Goal: Task Accomplishment & Management: Manage account settings

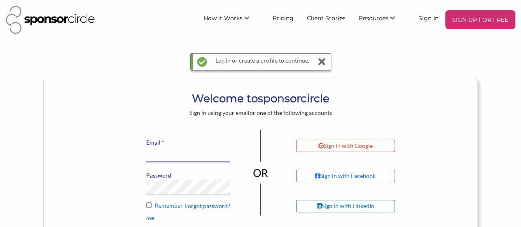
type input "fkatz@melanomanetwork.ca"
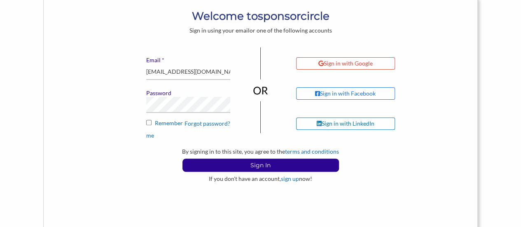
scroll to position [84, 0]
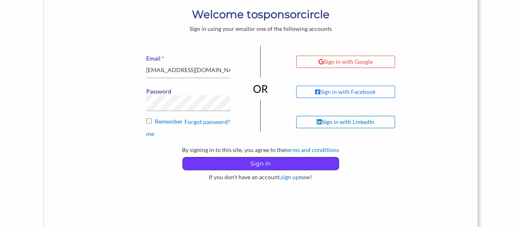
click at [247, 157] on p "Sign In" at bounding box center [261, 163] width 156 height 12
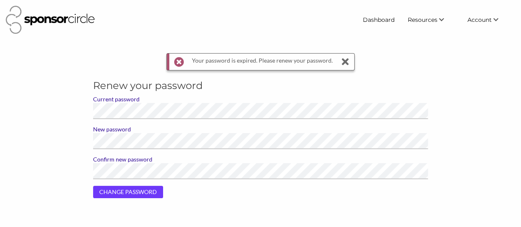
click at [129, 193] on input "CHANGE PASSWORD" at bounding box center [128, 192] width 70 height 12
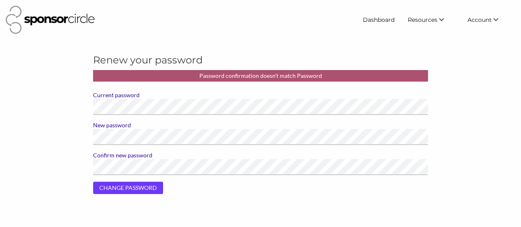
click at [139, 189] on input "CHANGE PASSWORD" at bounding box center [128, 188] width 70 height 12
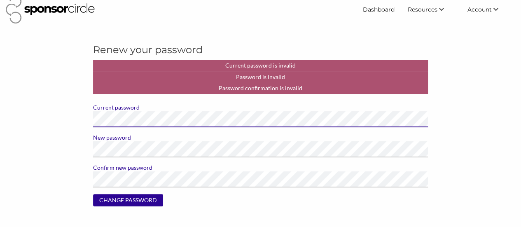
scroll to position [9, 0]
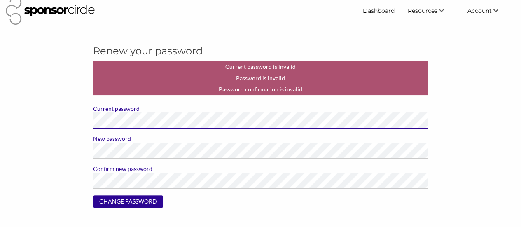
click at [39, 128] on main "Renew your password Current password is invalid Password is invalid Password co…" at bounding box center [260, 129] width 521 height 170
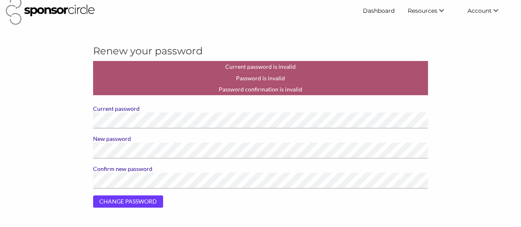
click at [114, 205] on input "CHANGE PASSWORD" at bounding box center [128, 201] width 70 height 12
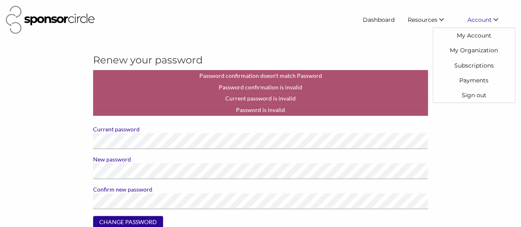
click at [487, 21] on span "Account" at bounding box center [479, 19] width 24 height 7
click at [476, 31] on link "My Account" at bounding box center [474, 35] width 82 height 15
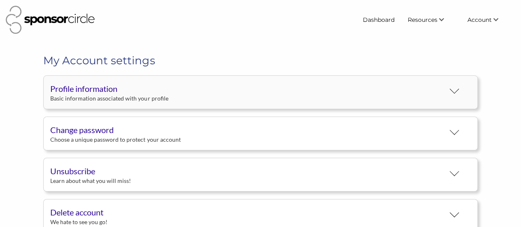
scroll to position [15, 0]
click at [195, 133] on div "Change password" at bounding box center [247, 130] width 394 height 12
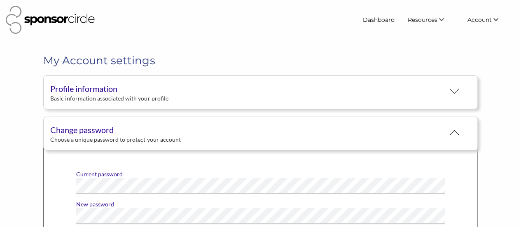
scroll to position [132, 0]
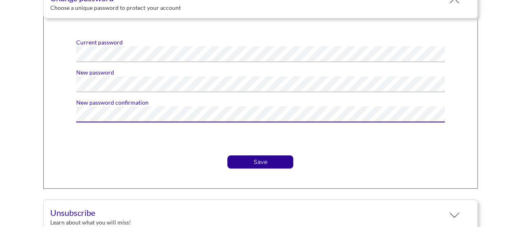
click at [227, 155] on button "Save" at bounding box center [260, 161] width 66 height 13
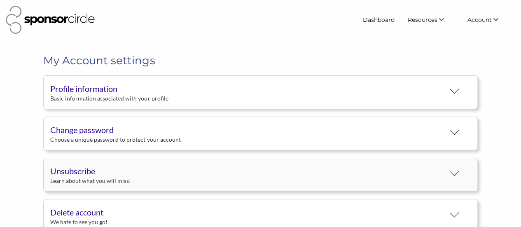
scroll to position [15, 0]
click at [376, 21] on link "Dashboard" at bounding box center [378, 19] width 45 height 15
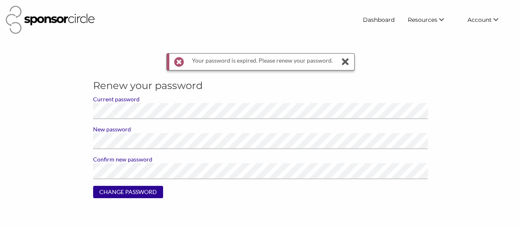
click at [341, 61] on icon at bounding box center [345, 62] width 12 height 16
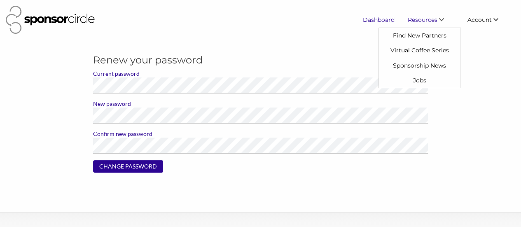
click at [384, 20] on link "Dashboard" at bounding box center [378, 19] width 45 height 15
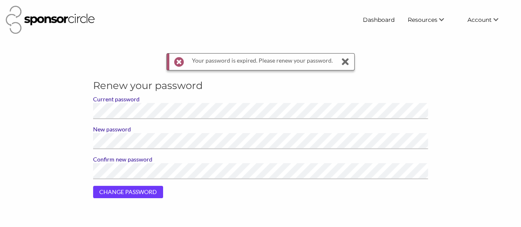
click at [112, 190] on input "CHANGE PASSWORD" at bounding box center [128, 192] width 70 height 12
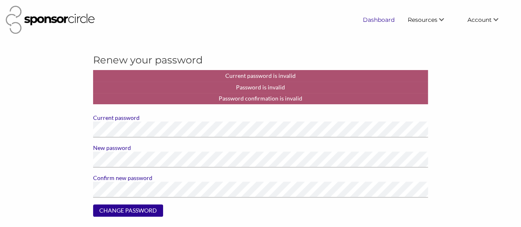
click at [385, 12] on link "Dashboard" at bounding box center [378, 19] width 45 height 15
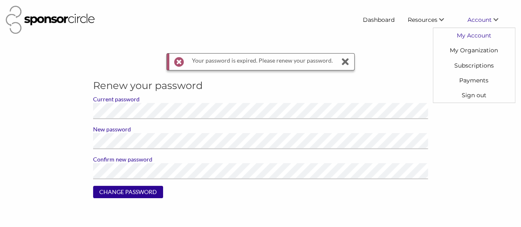
click at [465, 41] on link "My Account" at bounding box center [474, 35] width 82 height 15
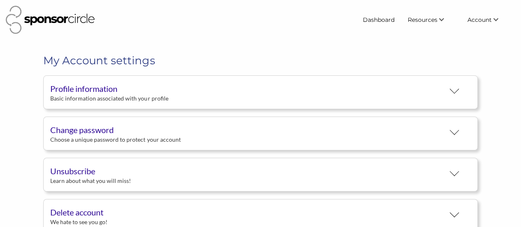
scroll to position [15, 0]
click at [104, 96] on div "Basic information associated with your profile" at bounding box center [247, 98] width 394 height 7
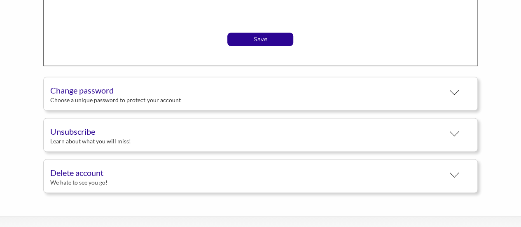
scroll to position [0, 0]
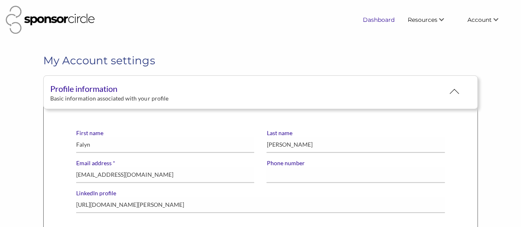
click at [380, 19] on link "Dashboard" at bounding box center [378, 19] width 45 height 15
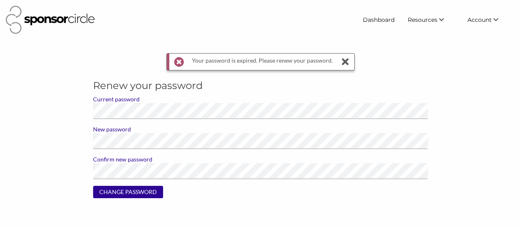
click at [342, 62] on icon at bounding box center [345, 62] width 12 height 16
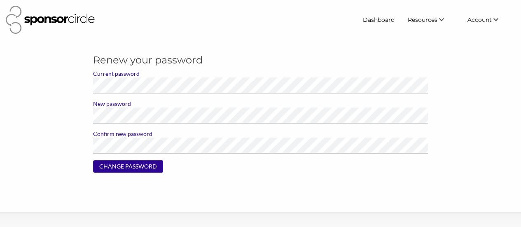
click at [519, 59] on main "Renew your password Current password New password Confirm new password CHANGE P…" at bounding box center [260, 116] width 521 height 126
drag, startPoint x: 520, startPoint y: 85, endPoint x: 518, endPoint y: 175, distance: 90.2
click at [518, 175] on main "Renew your password Current password New password Confirm new password CHANGE P…" at bounding box center [260, 116] width 521 height 126
click at [278, 21] on div at bounding box center [181, 20] width 350 height 28
click at [474, 36] on link "My Account" at bounding box center [474, 35] width 82 height 15
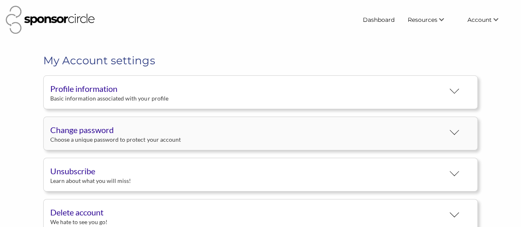
scroll to position [15, 0]
click at [95, 136] on div "Choose a unique password to protect your account" at bounding box center [247, 139] width 394 height 7
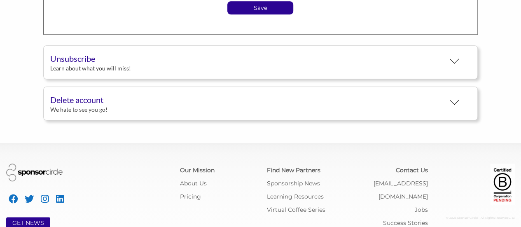
scroll to position [305, 0]
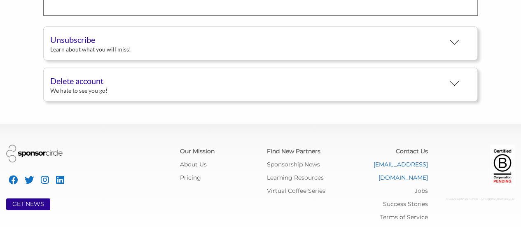
click at [396, 161] on link "[EMAIL_ADDRESS][DOMAIN_NAME]" at bounding box center [401, 171] width 54 height 21
